Goal: Task Accomplishment & Management: Use online tool/utility

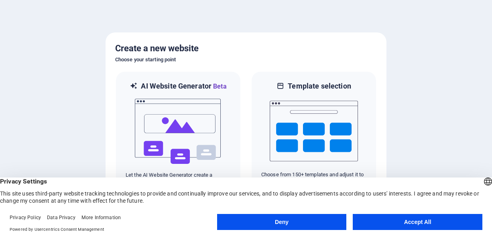
click at [413, 220] on button "Accept All" at bounding box center [418, 222] width 130 height 16
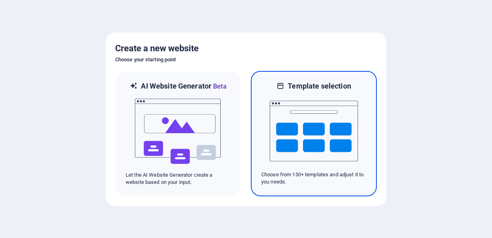
click at [326, 137] on img at bounding box center [314, 131] width 88 height 80
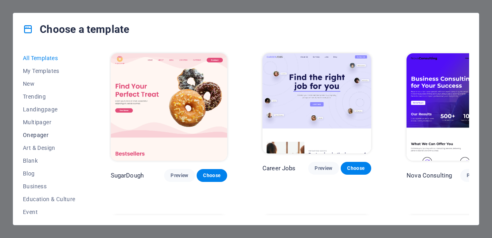
click at [39, 133] on span "Onepager" at bounding box center [49, 135] width 53 height 6
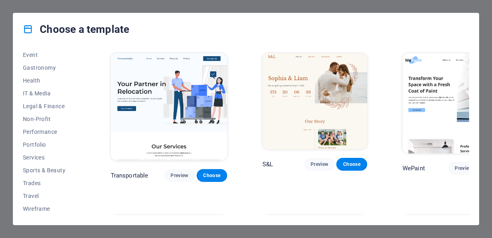
scroll to position [151, 0]
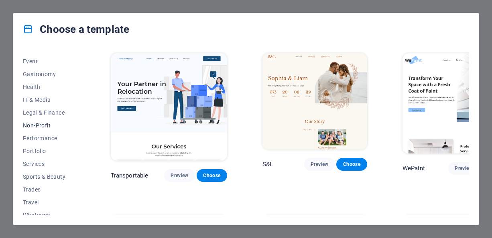
click at [47, 127] on span "Non-Profit" at bounding box center [49, 125] width 53 height 6
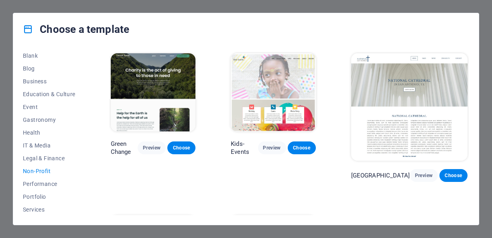
scroll to position [0, 0]
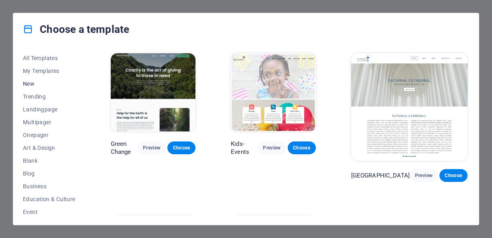
click at [39, 85] on span "New" at bounding box center [49, 84] width 53 height 6
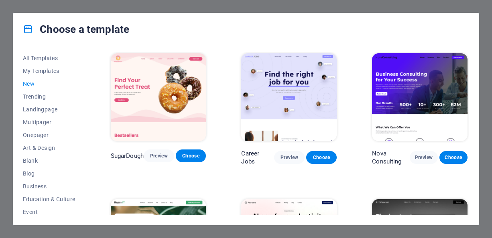
click at [484, 132] on div "Choose a template All Templates My Templates New Trending Landingpage Multipage…" at bounding box center [246, 119] width 492 height 238
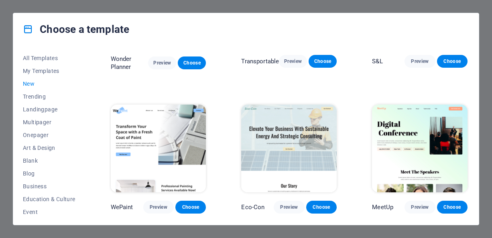
scroll to position [527, 0]
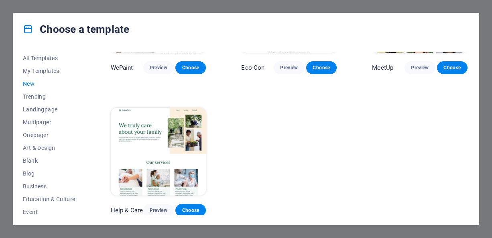
click at [233, 6] on div "Choose a template All Templates My Templates New Trending Landingpage Multipage…" at bounding box center [246, 119] width 492 height 238
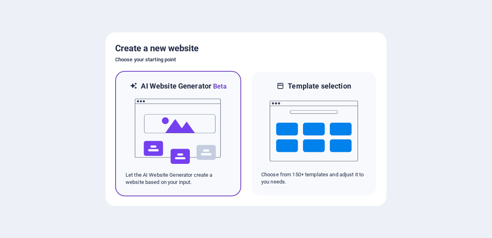
click at [187, 127] on img at bounding box center [178, 132] width 88 height 80
